Goal: Information Seeking & Learning: Learn about a topic

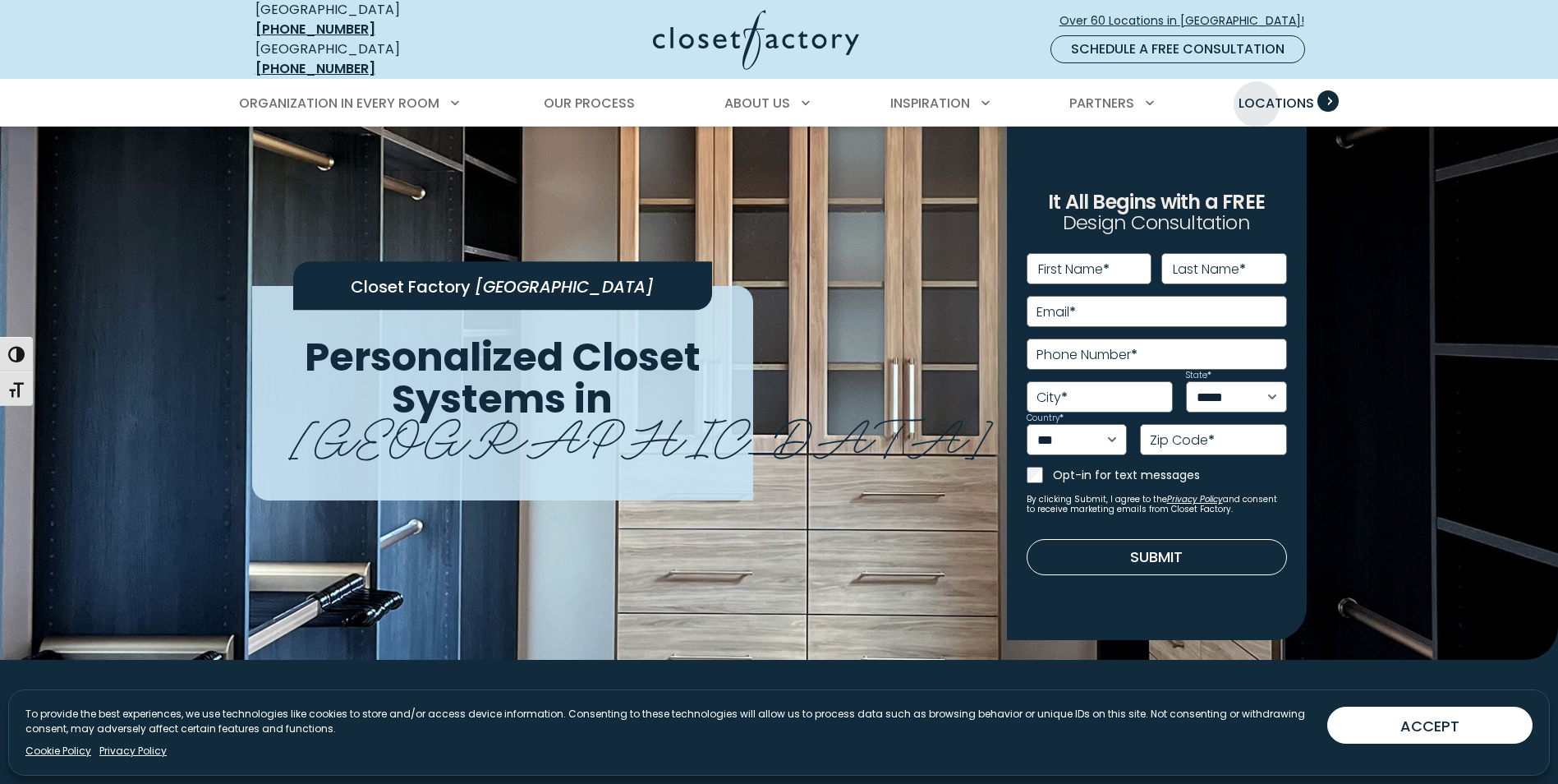
click at [1258, 94] on span "Locations" at bounding box center [1276, 103] width 75 height 19
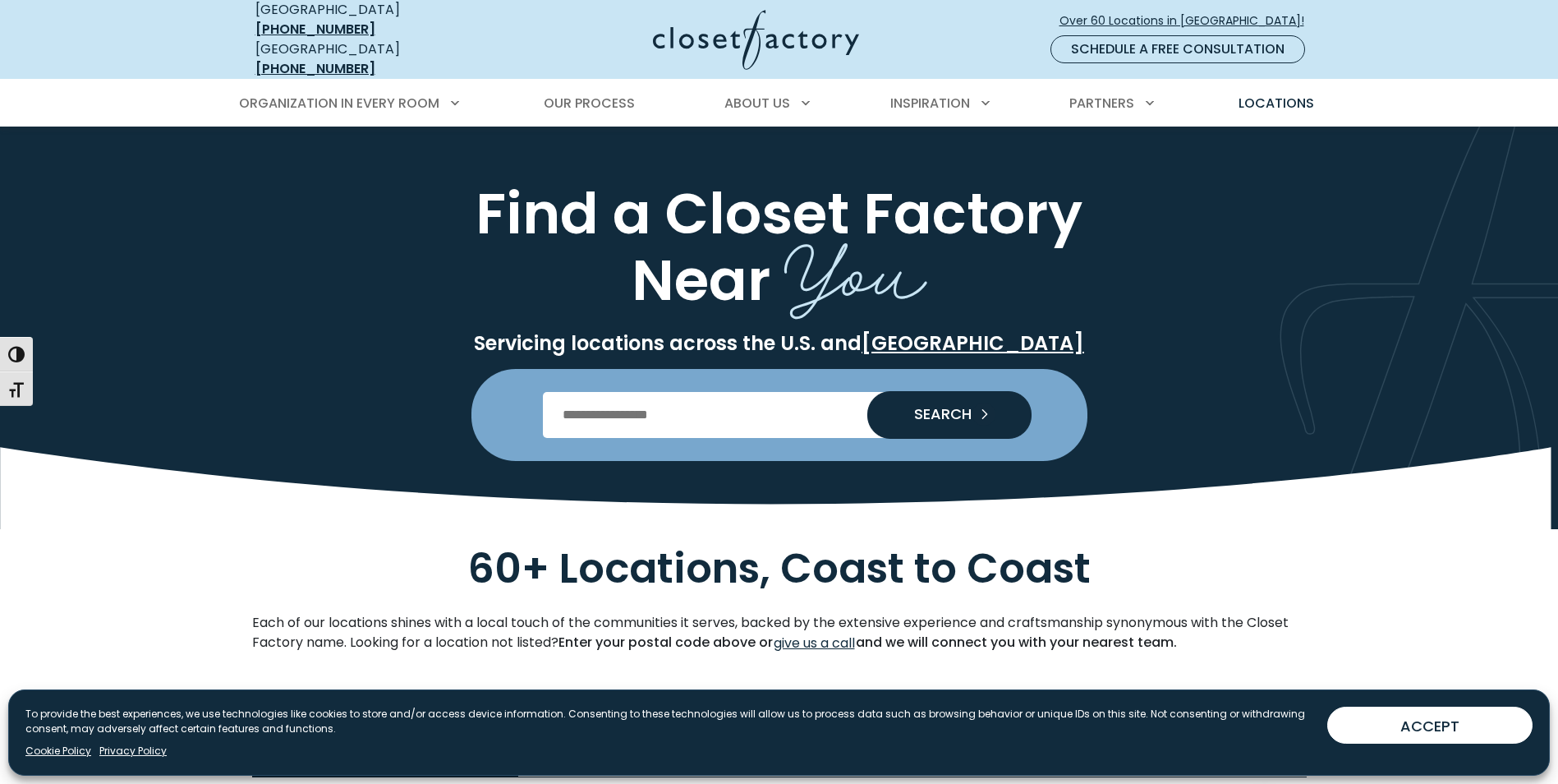
click at [700, 402] on input "Enter Postal Code" at bounding box center [779, 415] width 472 height 46
type input "*****"
click at [918, 407] on span "SEARCH" at bounding box center [936, 414] width 71 height 15
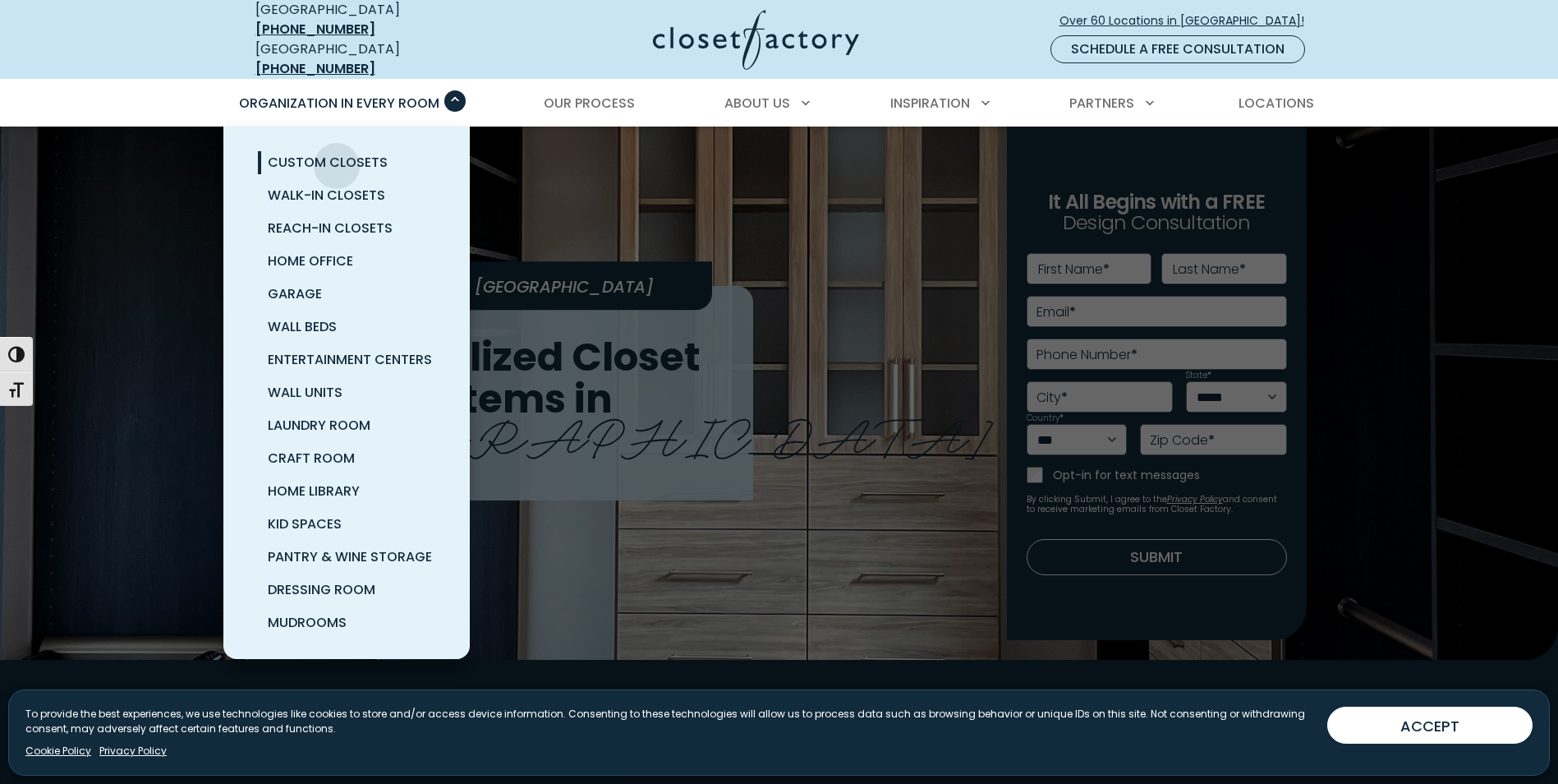
click at [337, 153] on span "Custom Closets" at bounding box center [327, 162] width 120 height 19
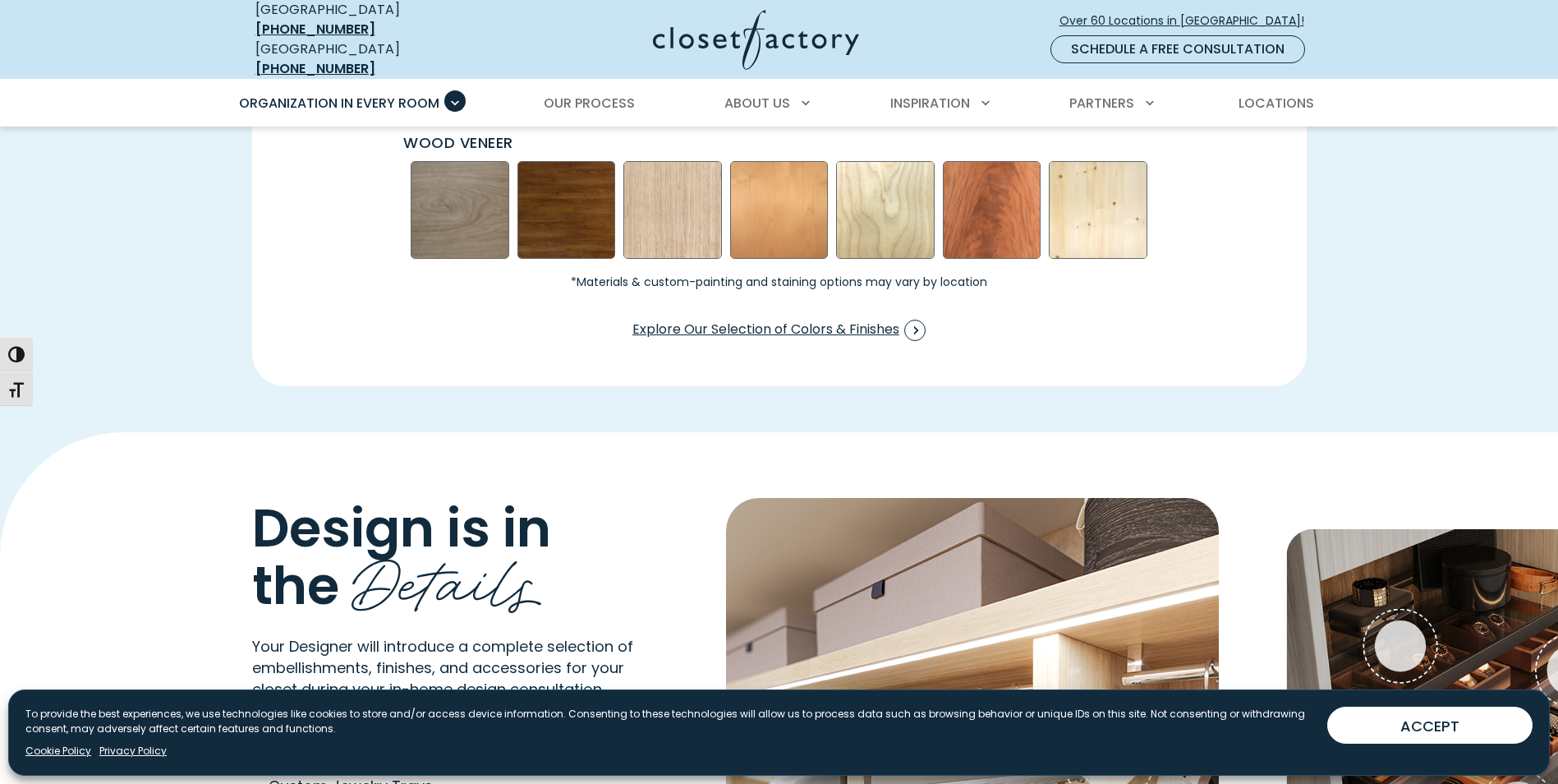
scroll to position [2711, 0]
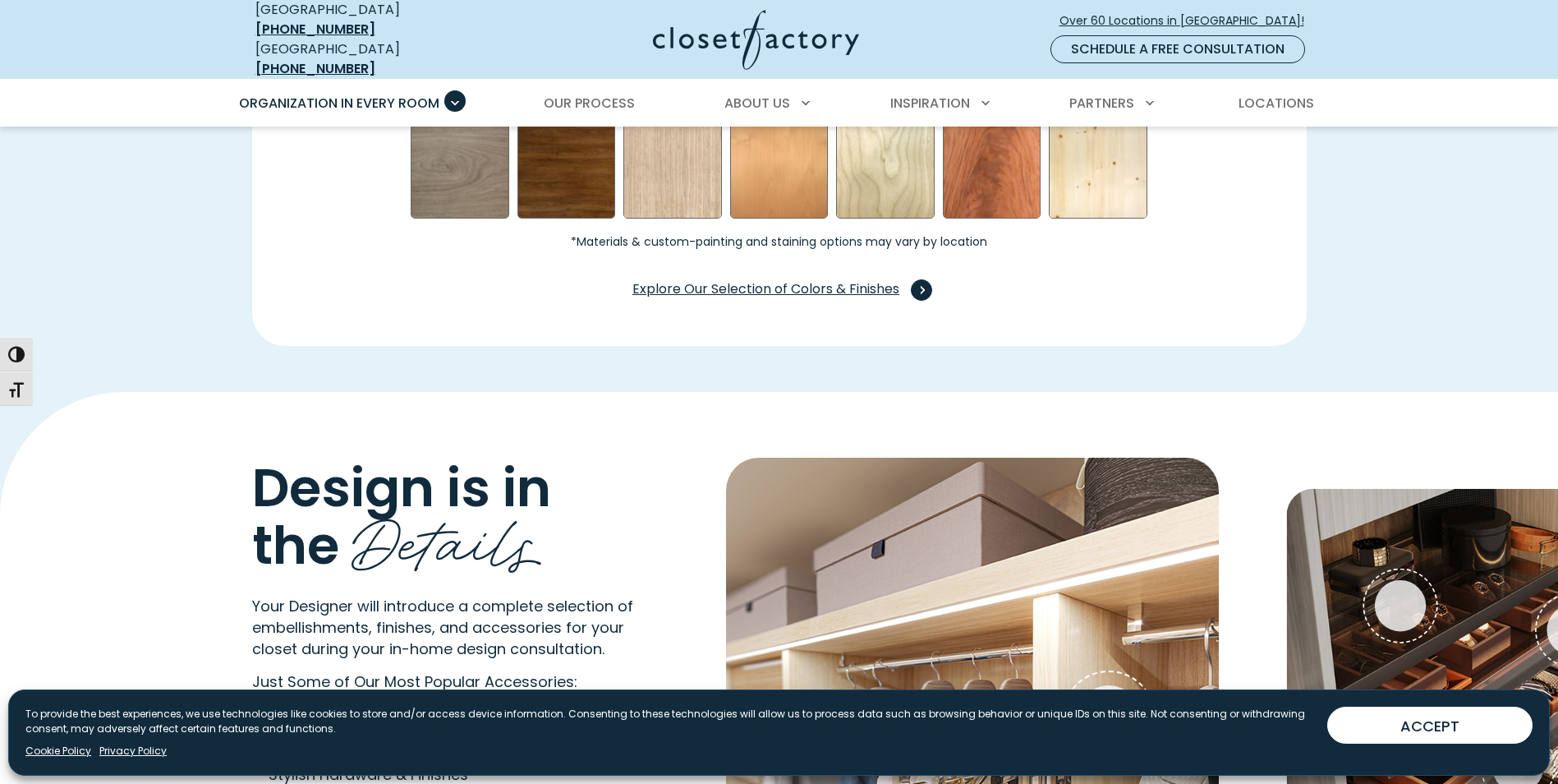
click at [753, 280] on span "Explore Our Selection of Colors & Finishes" at bounding box center [779, 290] width 294 height 21
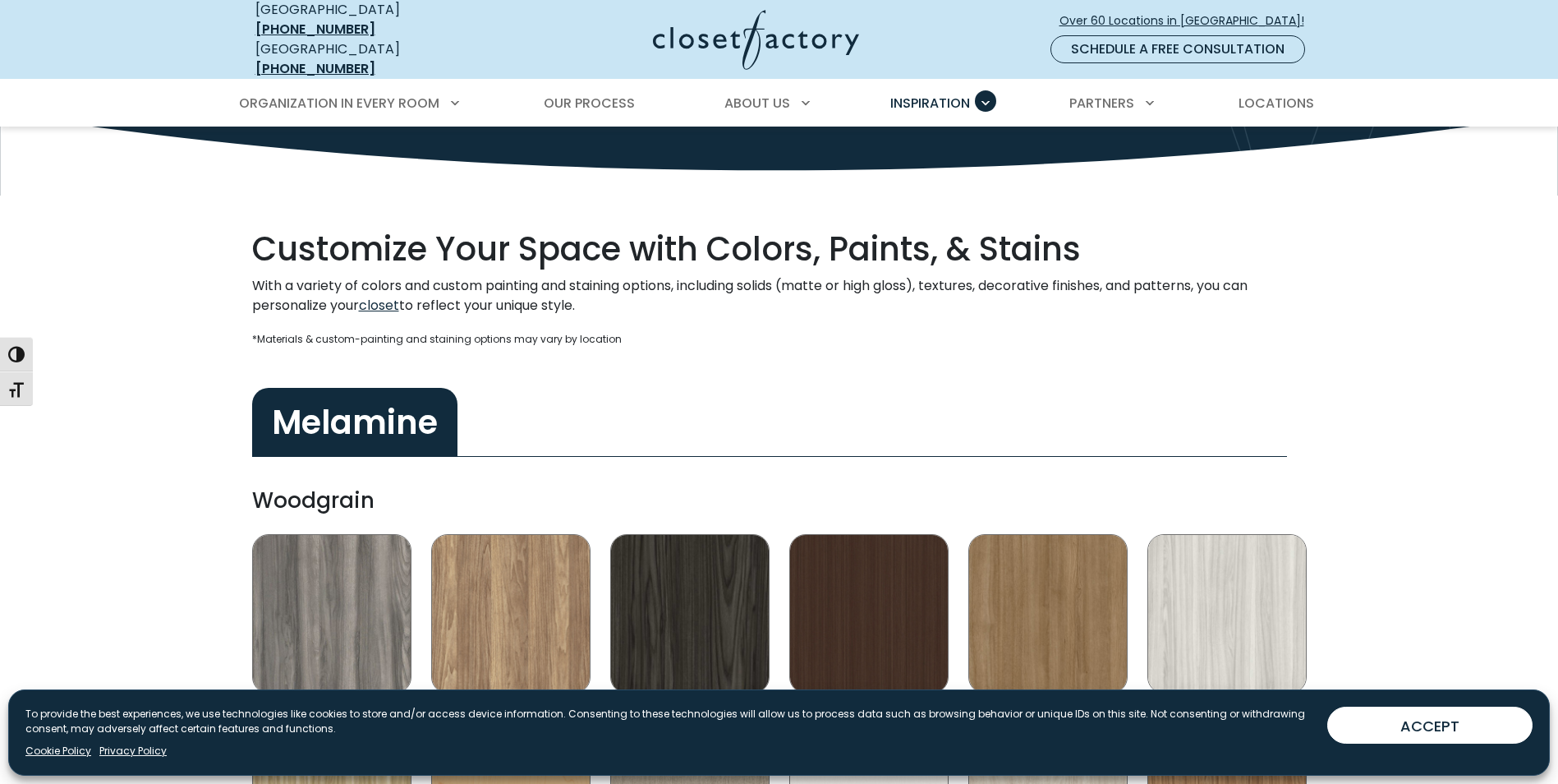
scroll to position [246, 0]
